Goal: Task Accomplishment & Management: Manage account settings

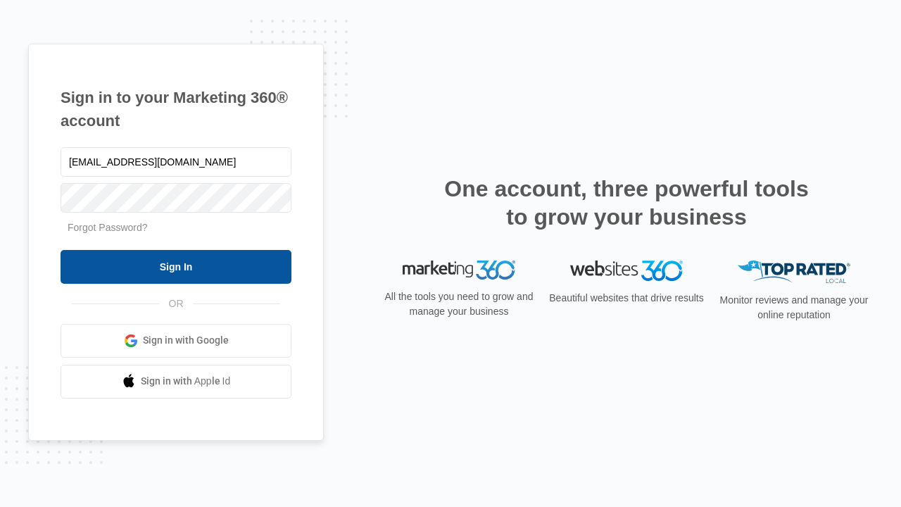
click at [176, 266] on input "Sign In" at bounding box center [176, 267] width 231 height 34
